Goal: Check status: Check status

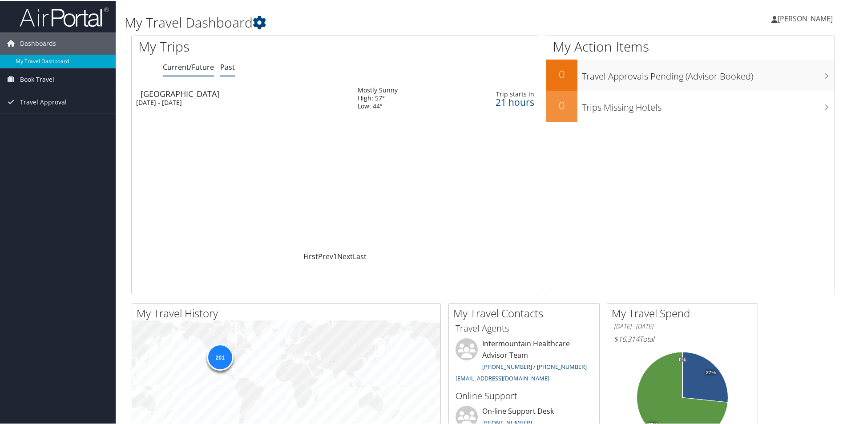
click at [229, 65] on link "Past" at bounding box center [227, 66] width 15 height 10
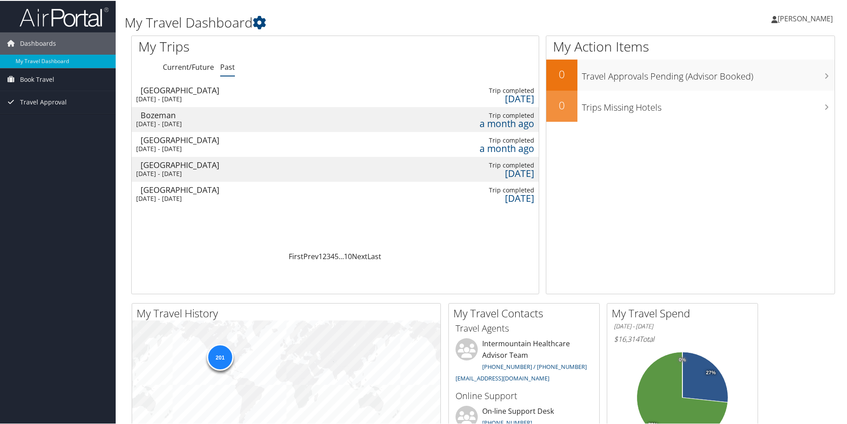
click at [185, 174] on div "[DATE] - [DATE]" at bounding box center [240, 173] width 208 height 8
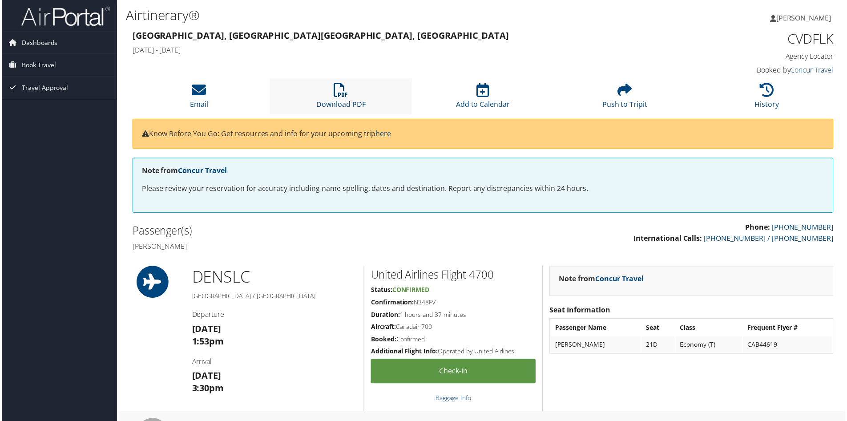
click at [342, 93] on icon at bounding box center [341, 90] width 14 height 14
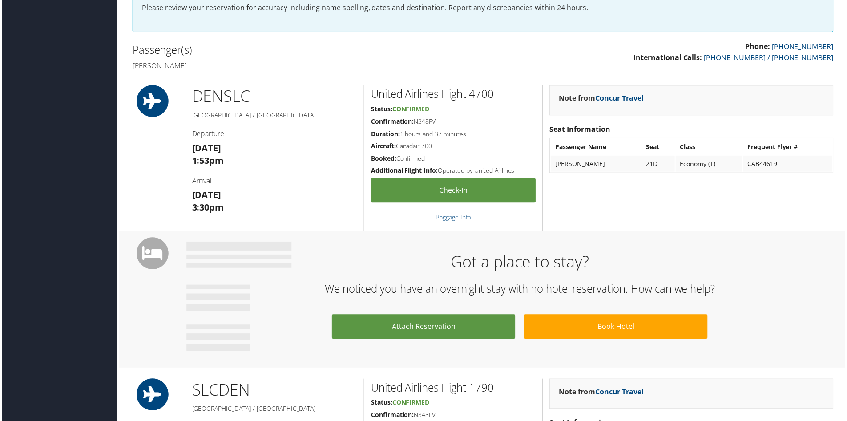
scroll to position [133, 0]
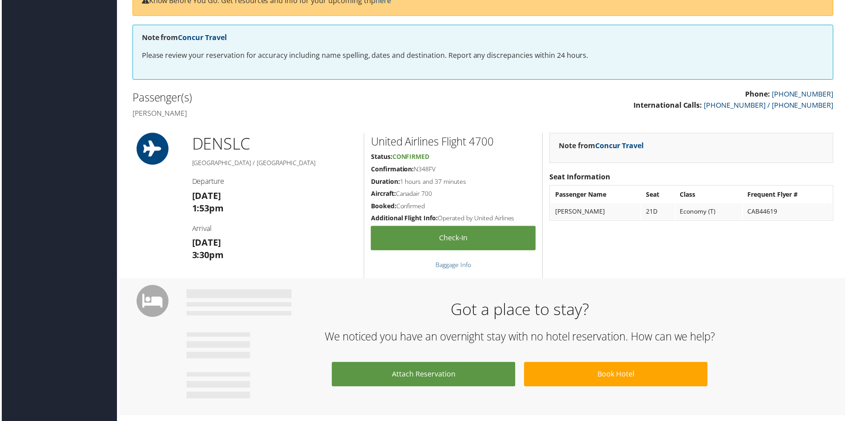
click at [427, 170] on h5 "Confirmation: N348FV" at bounding box center [453, 169] width 165 height 9
copy h5 "N348FV"
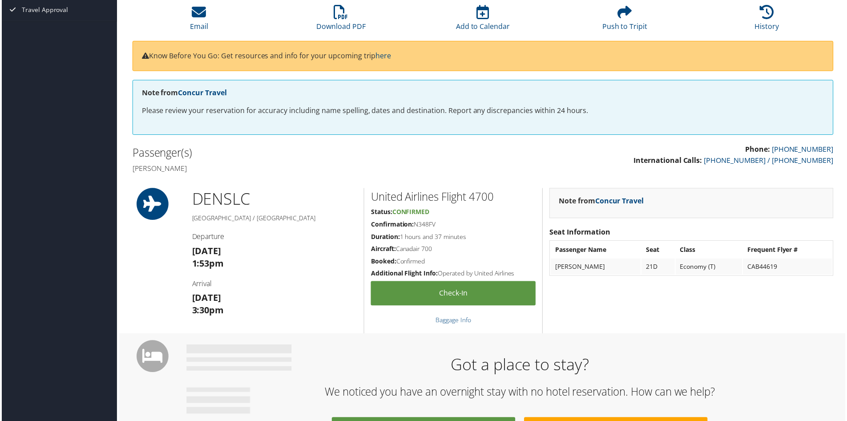
scroll to position [0, 0]
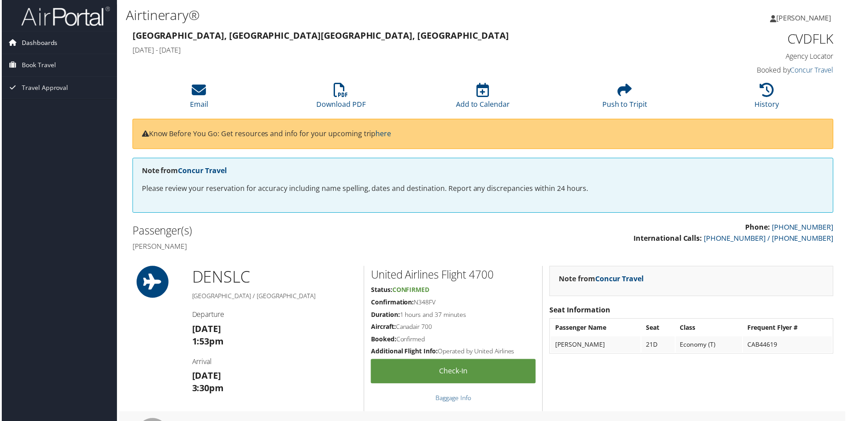
click at [35, 42] on span "Dashboards" at bounding box center [38, 43] width 36 height 22
click at [50, 60] on link "My Travel Dashboard" at bounding box center [58, 60] width 116 height 13
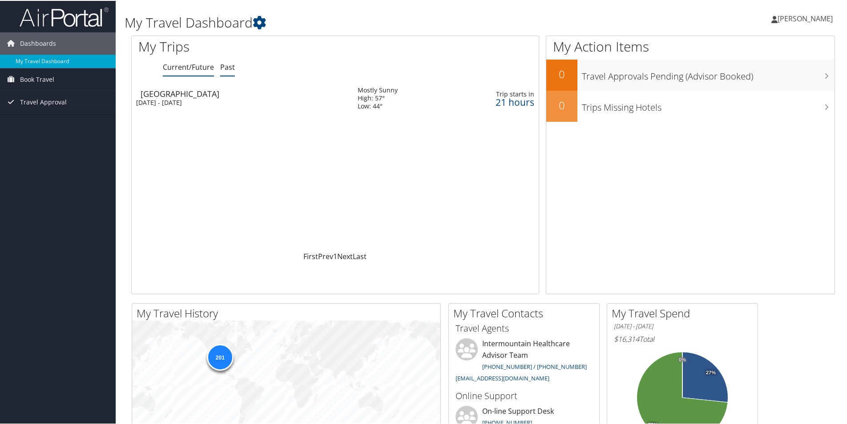
click at [220, 66] on link "Past" at bounding box center [227, 66] width 15 height 10
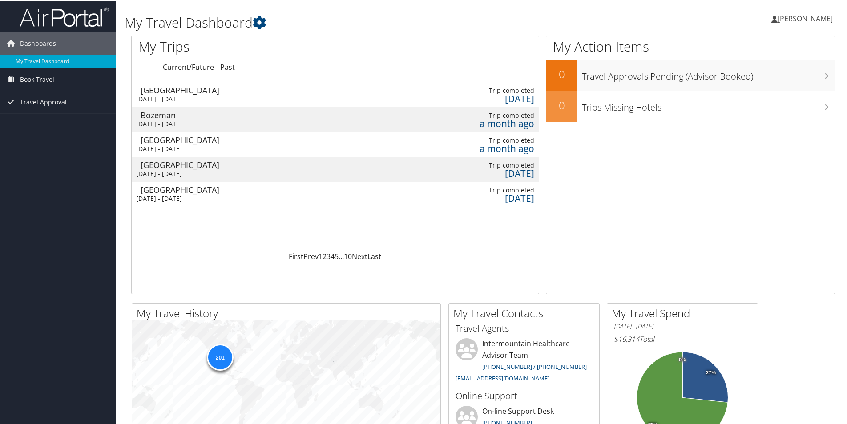
click at [181, 147] on div "[DATE] - [DATE]" at bounding box center [240, 148] width 208 height 8
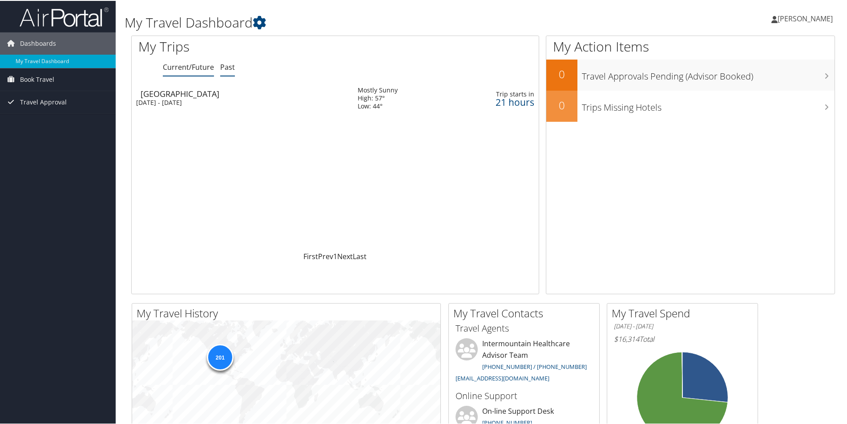
click at [231, 65] on link "Past" at bounding box center [227, 66] width 15 height 10
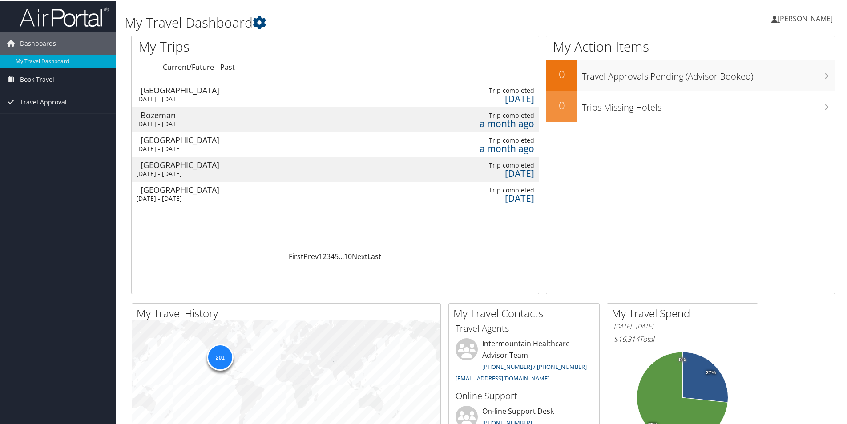
click at [193, 100] on div "[DATE] - [DATE]" at bounding box center [240, 98] width 208 height 8
